Goal: Information Seeking & Learning: Learn about a topic

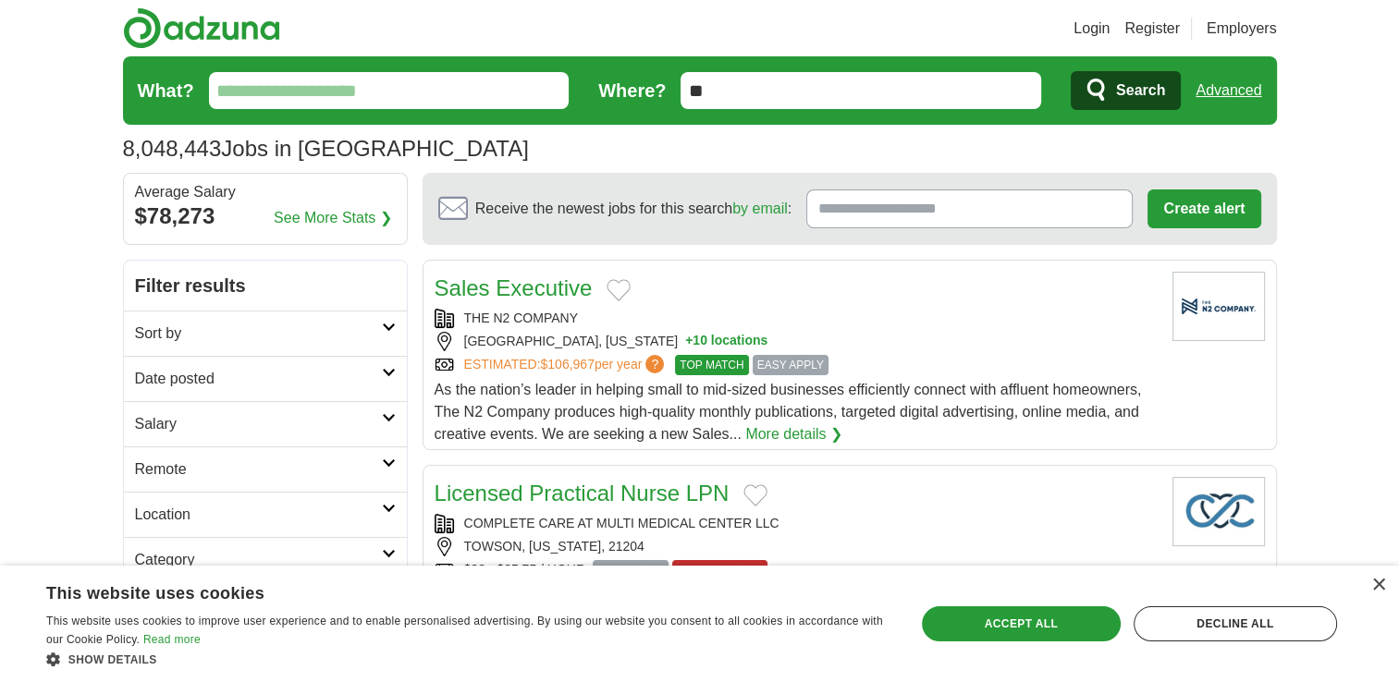
scroll to position [37, 0]
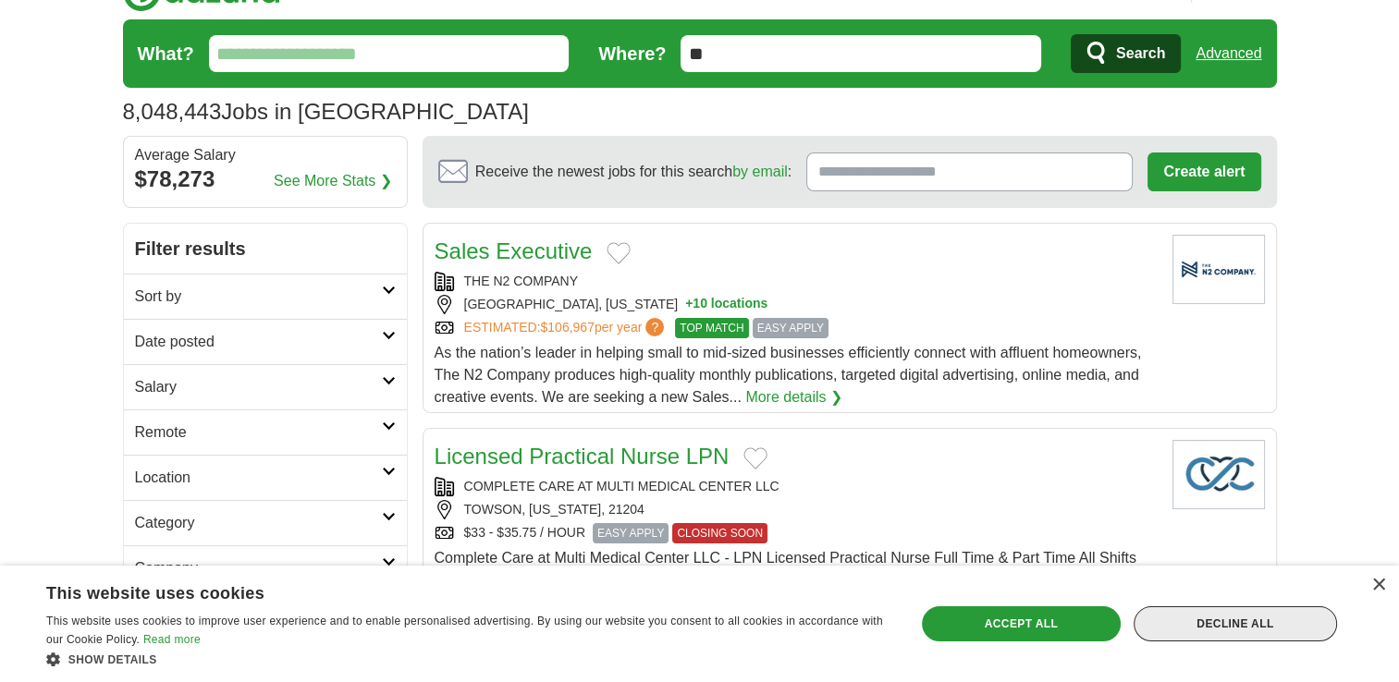
click at [1271, 625] on div "Decline all" at bounding box center [1235, 624] width 203 height 35
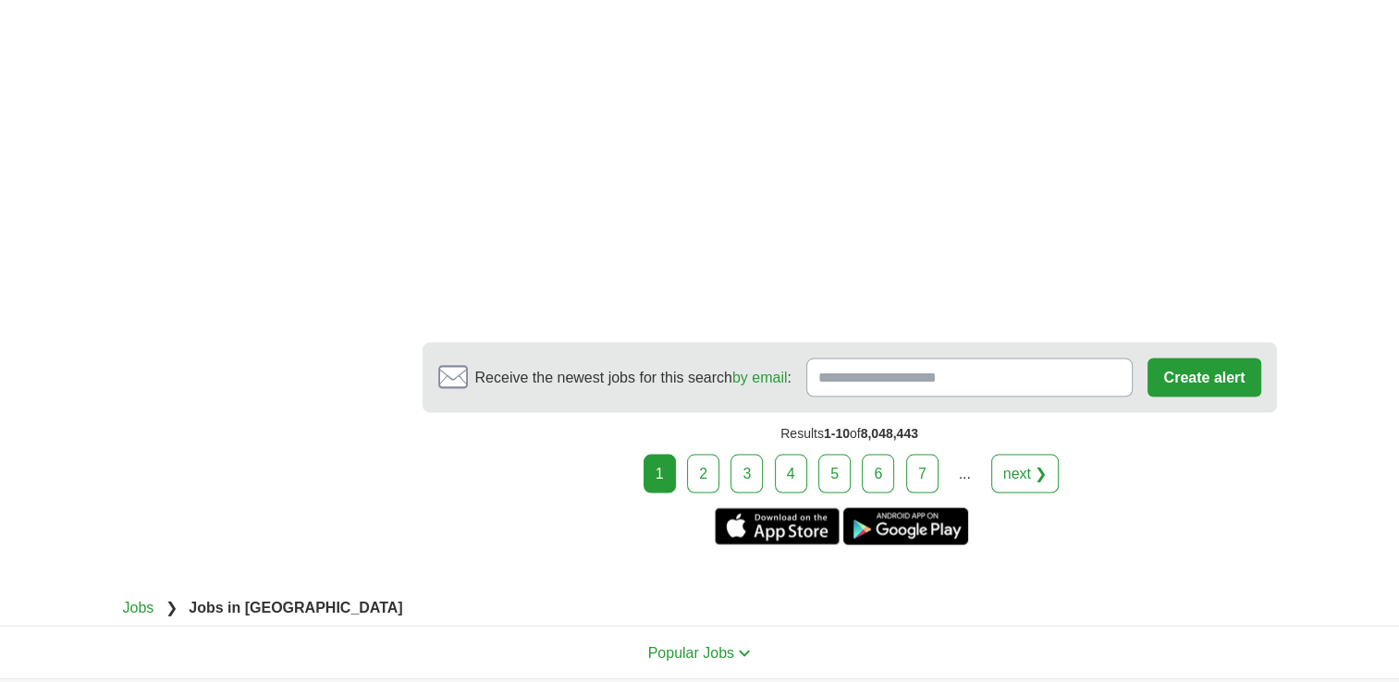
scroll to position [3410, 0]
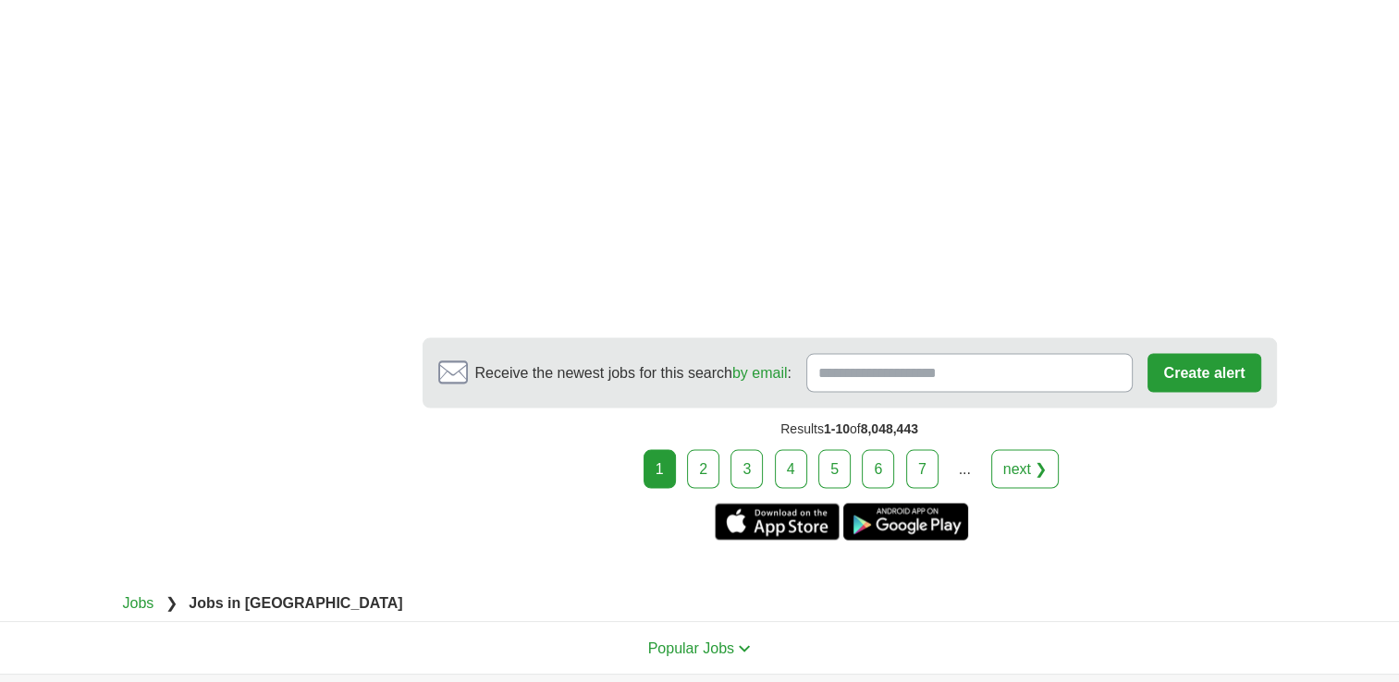
click at [1047, 449] on link "next ❯" at bounding box center [1025, 468] width 68 height 39
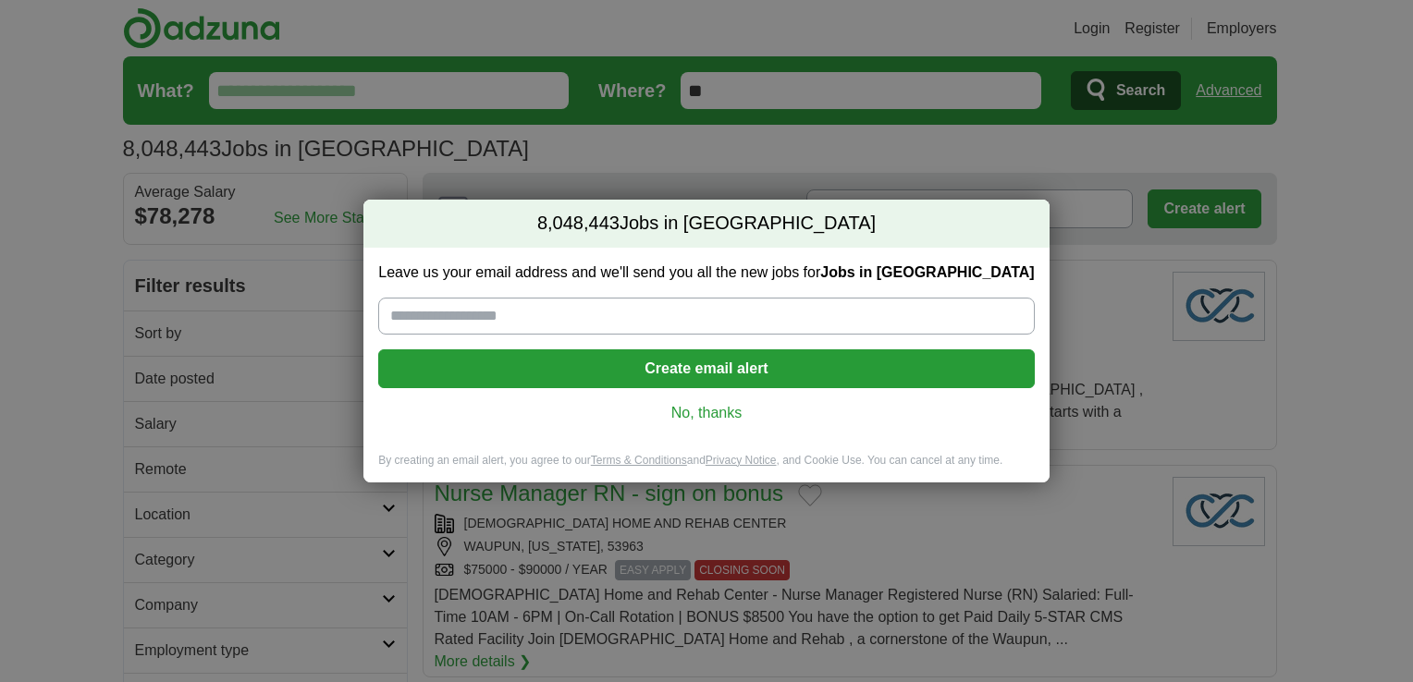
click at [706, 417] on link "No, thanks" at bounding box center [706, 413] width 626 height 20
